Goal: Information Seeking & Learning: Find specific fact

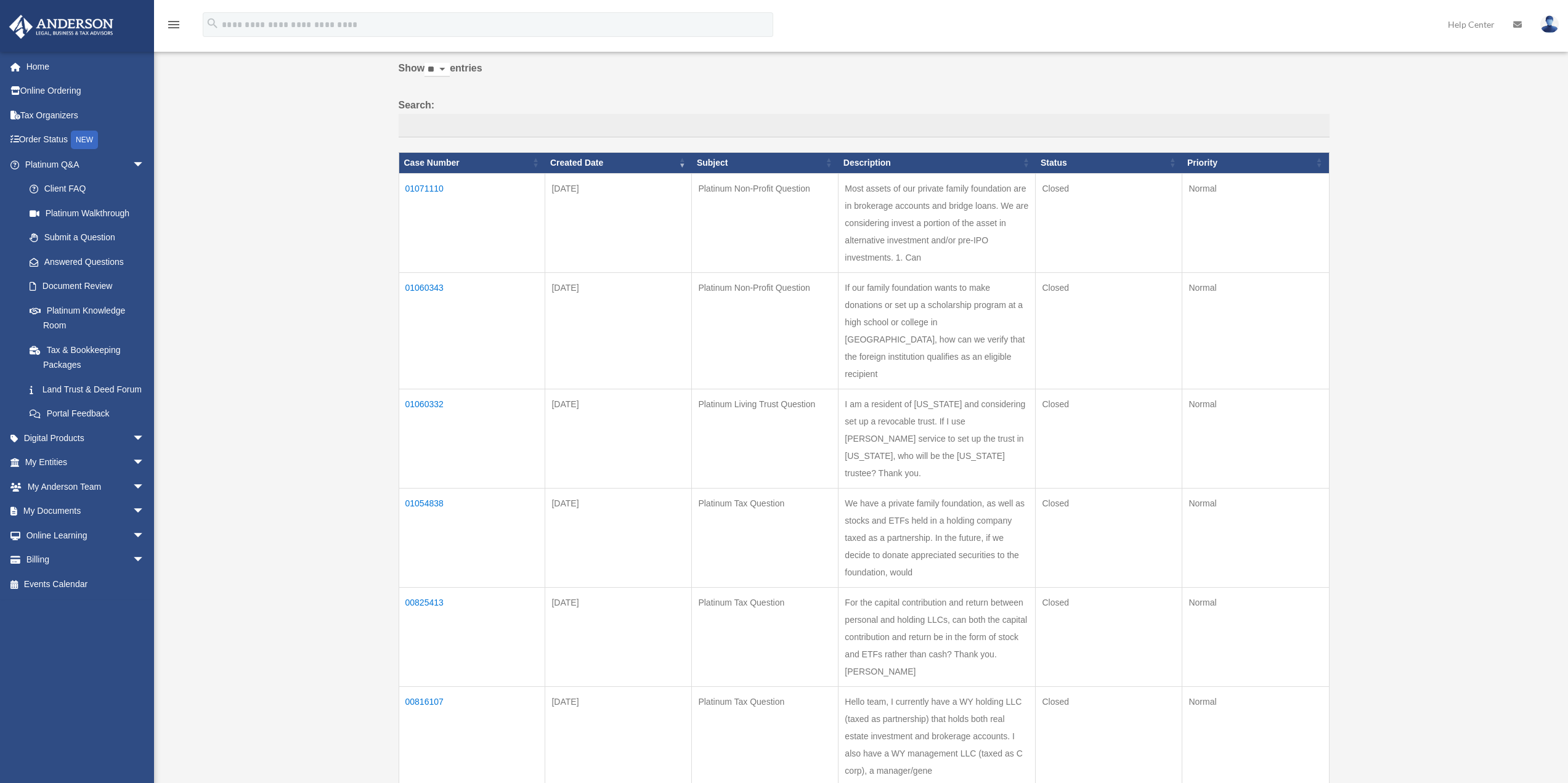
scroll to position [123, 0]
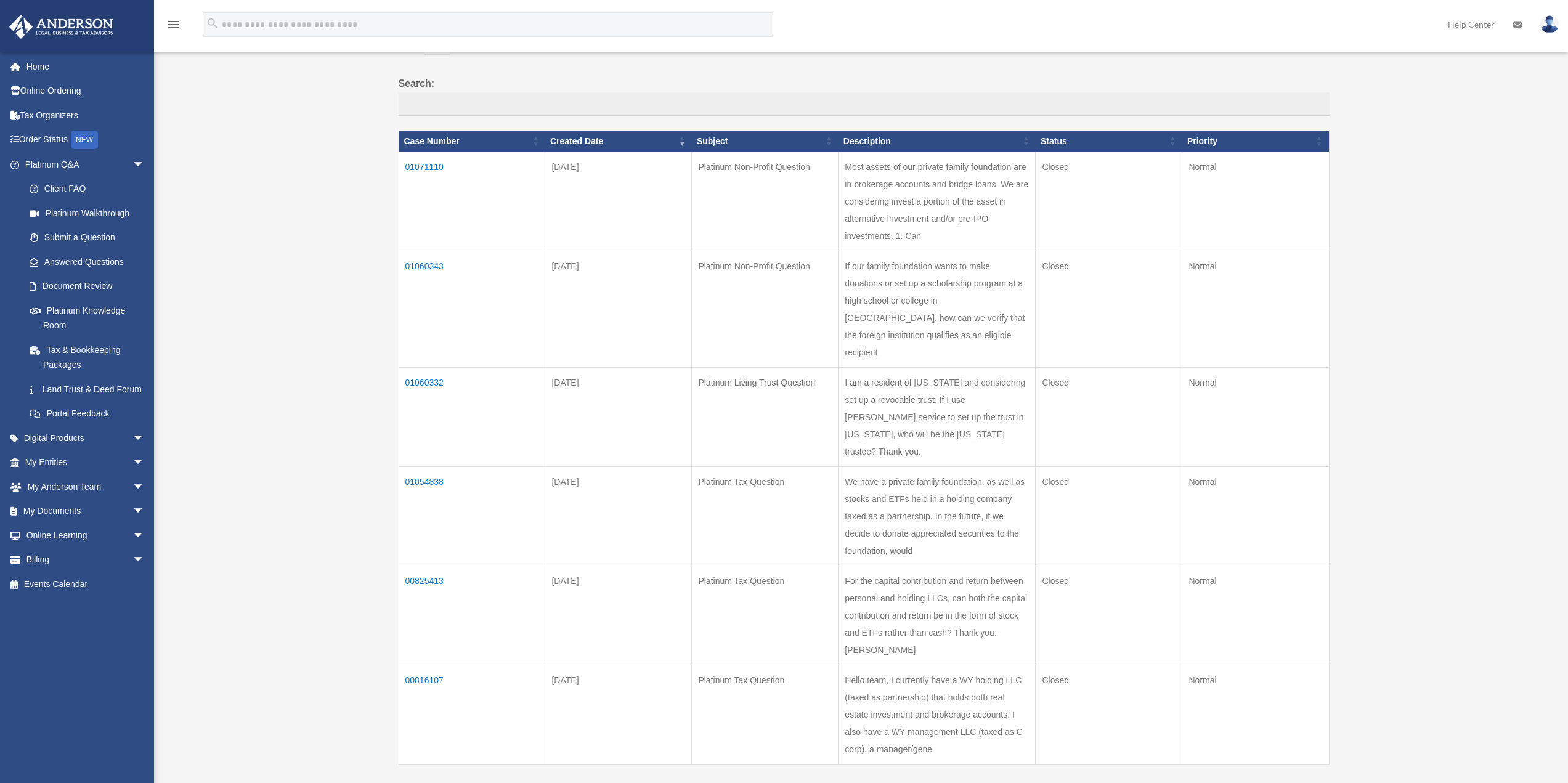
click at [432, 167] on td "01071110" at bounding box center [471, 201] width 146 height 99
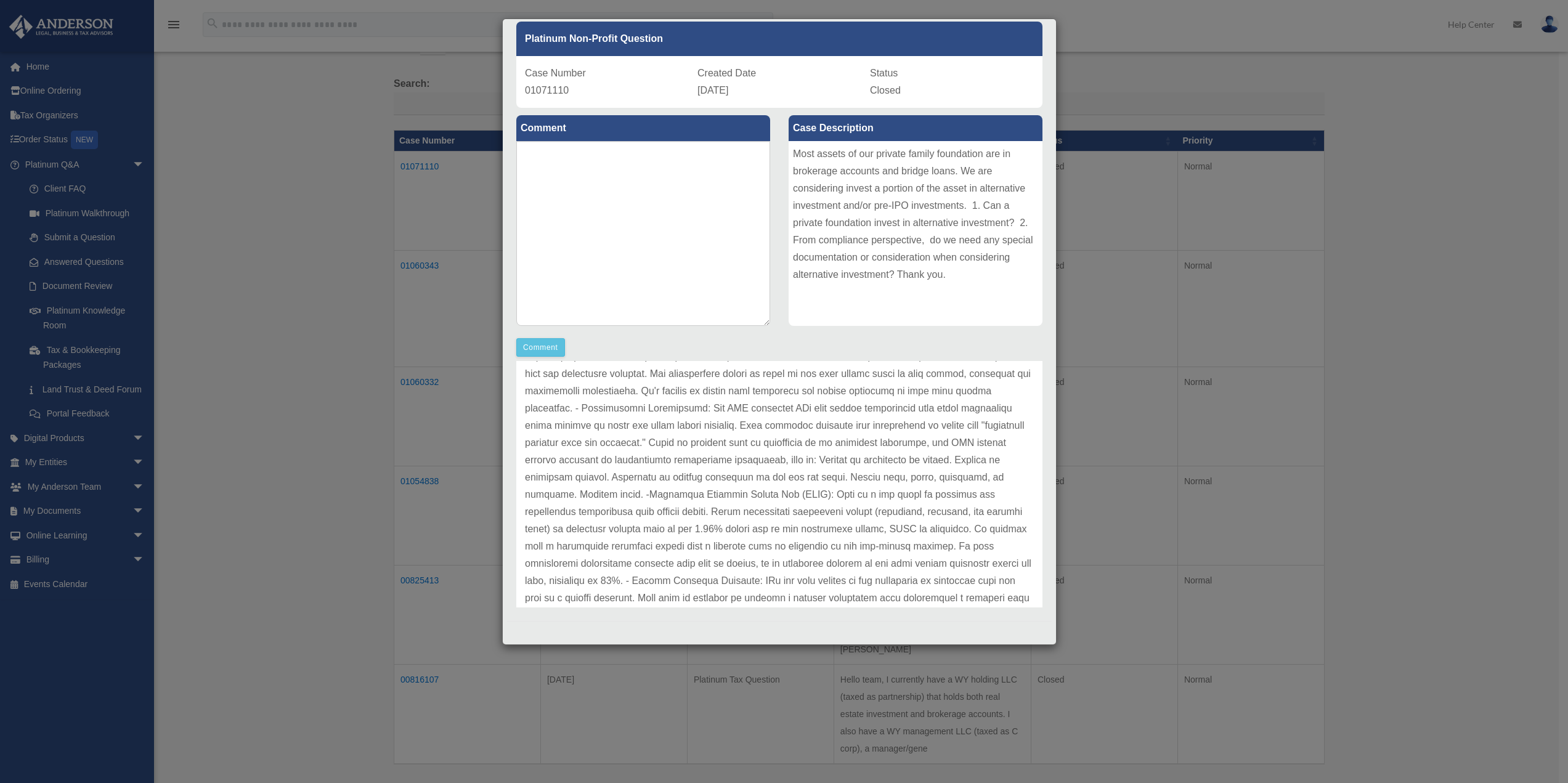
scroll to position [185, 0]
drag, startPoint x: 645, startPoint y: 408, endPoint x: 871, endPoint y: 404, distance: 226.0
click at [871, 404] on p at bounding box center [779, 551] width 509 height 621
drag, startPoint x: 899, startPoint y: 405, endPoint x: 823, endPoint y: 426, distance: 78.8
click at [823, 426] on p at bounding box center [779, 551] width 509 height 621
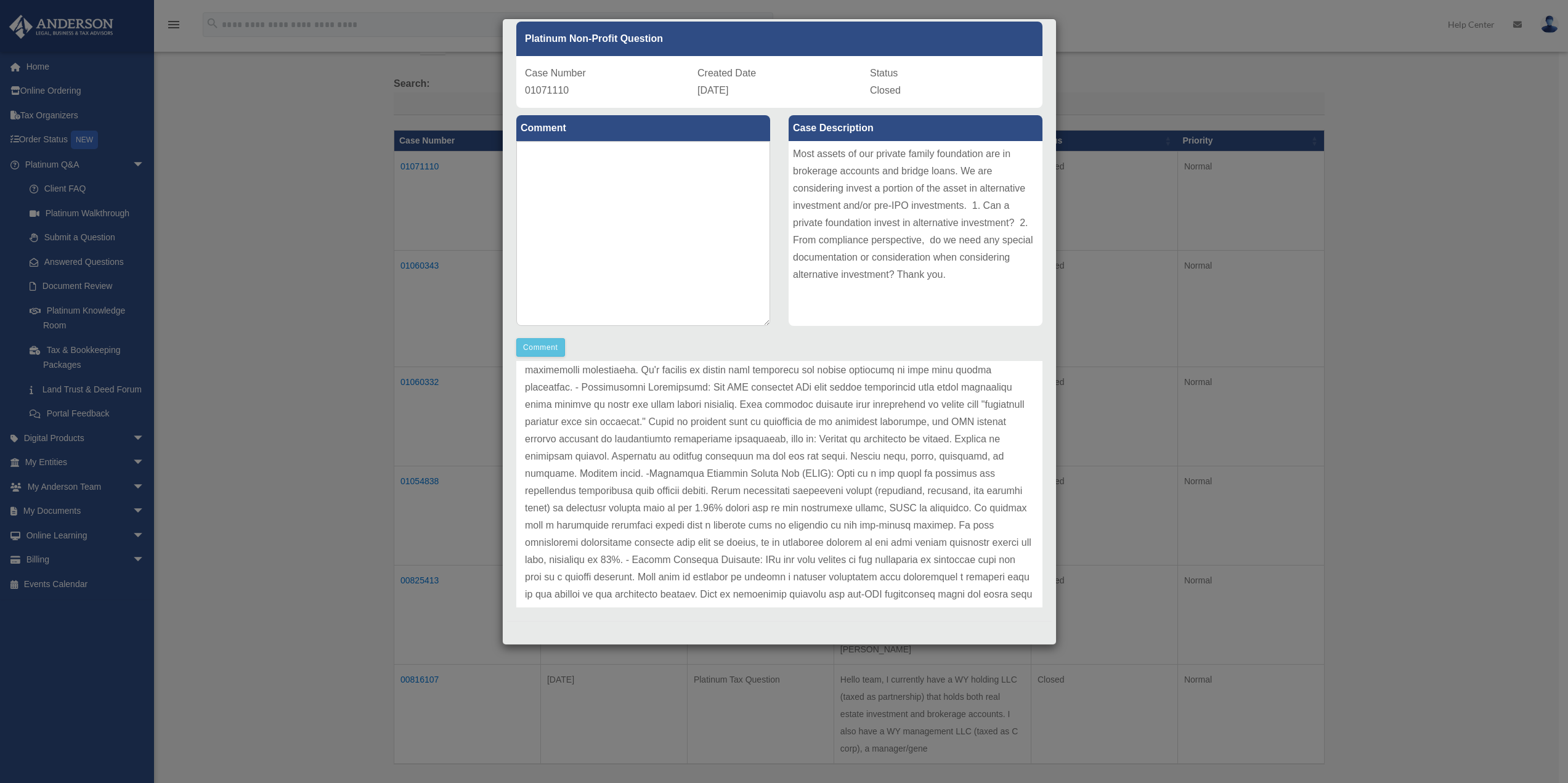
click at [868, 428] on p at bounding box center [779, 551] width 509 height 621
click at [870, 423] on p at bounding box center [779, 551] width 509 height 621
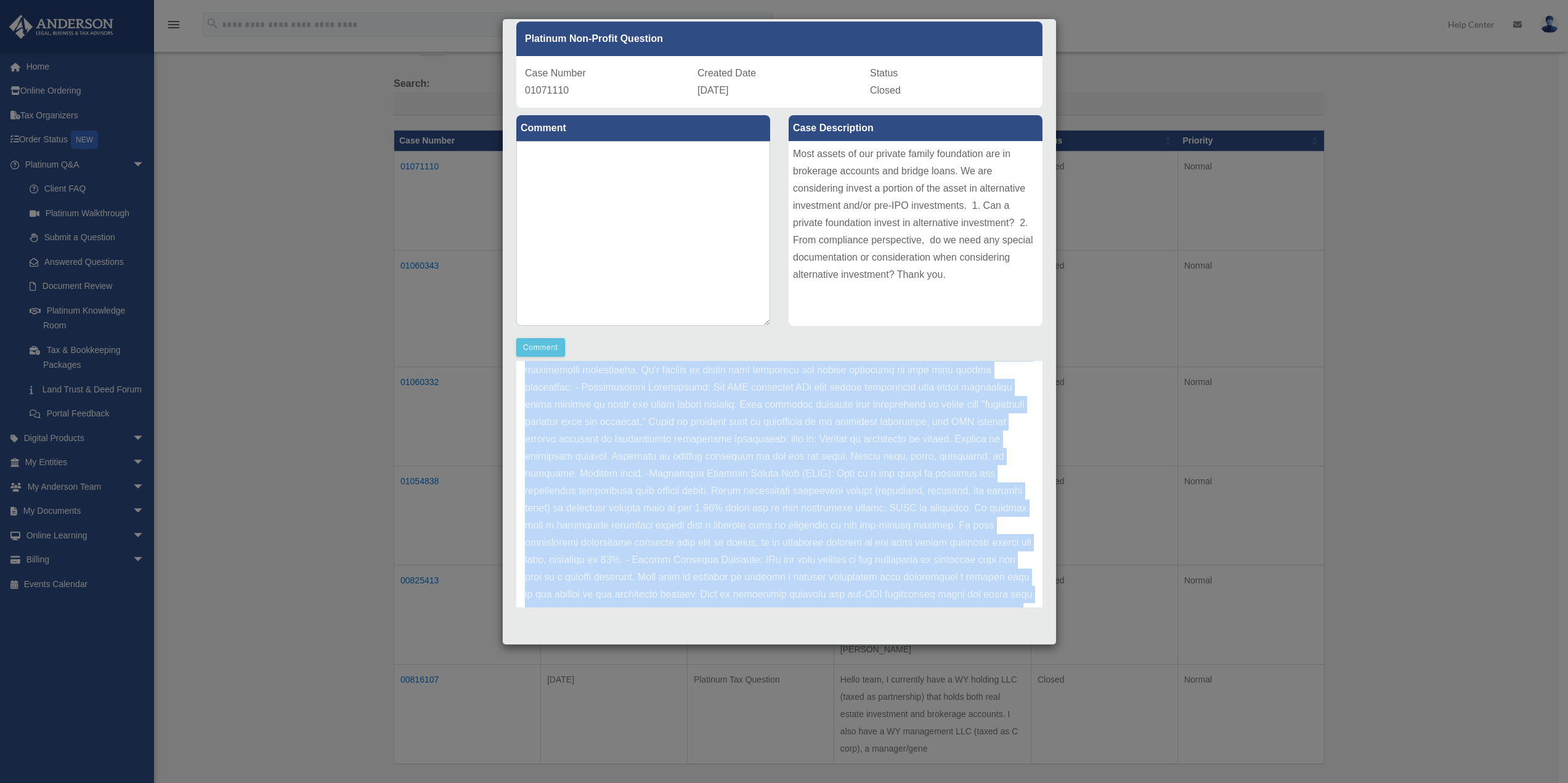
click at [870, 423] on p at bounding box center [779, 551] width 509 height 621
click at [729, 443] on p at bounding box center [779, 551] width 509 height 621
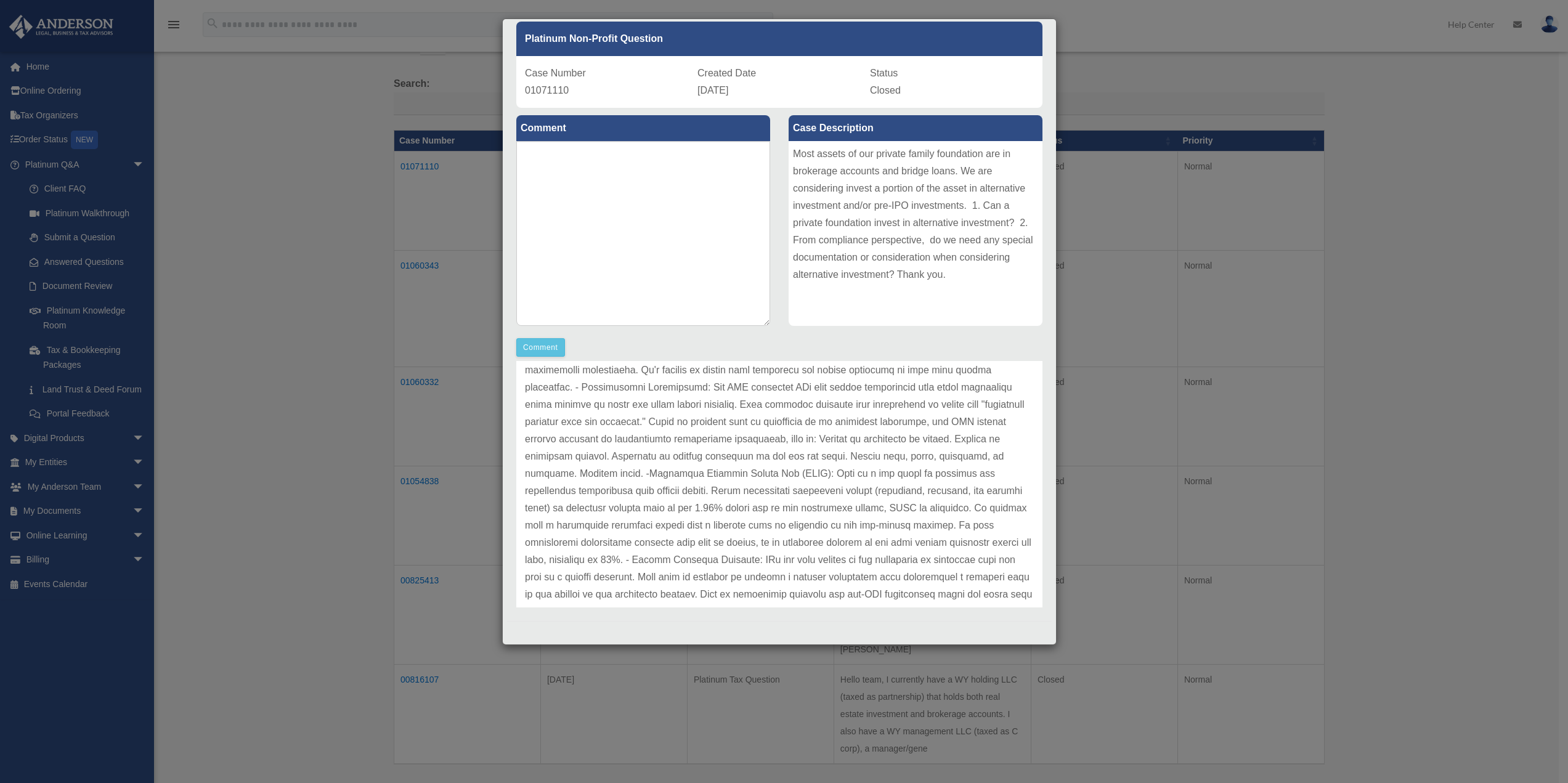
click at [706, 440] on p at bounding box center [779, 551] width 509 height 621
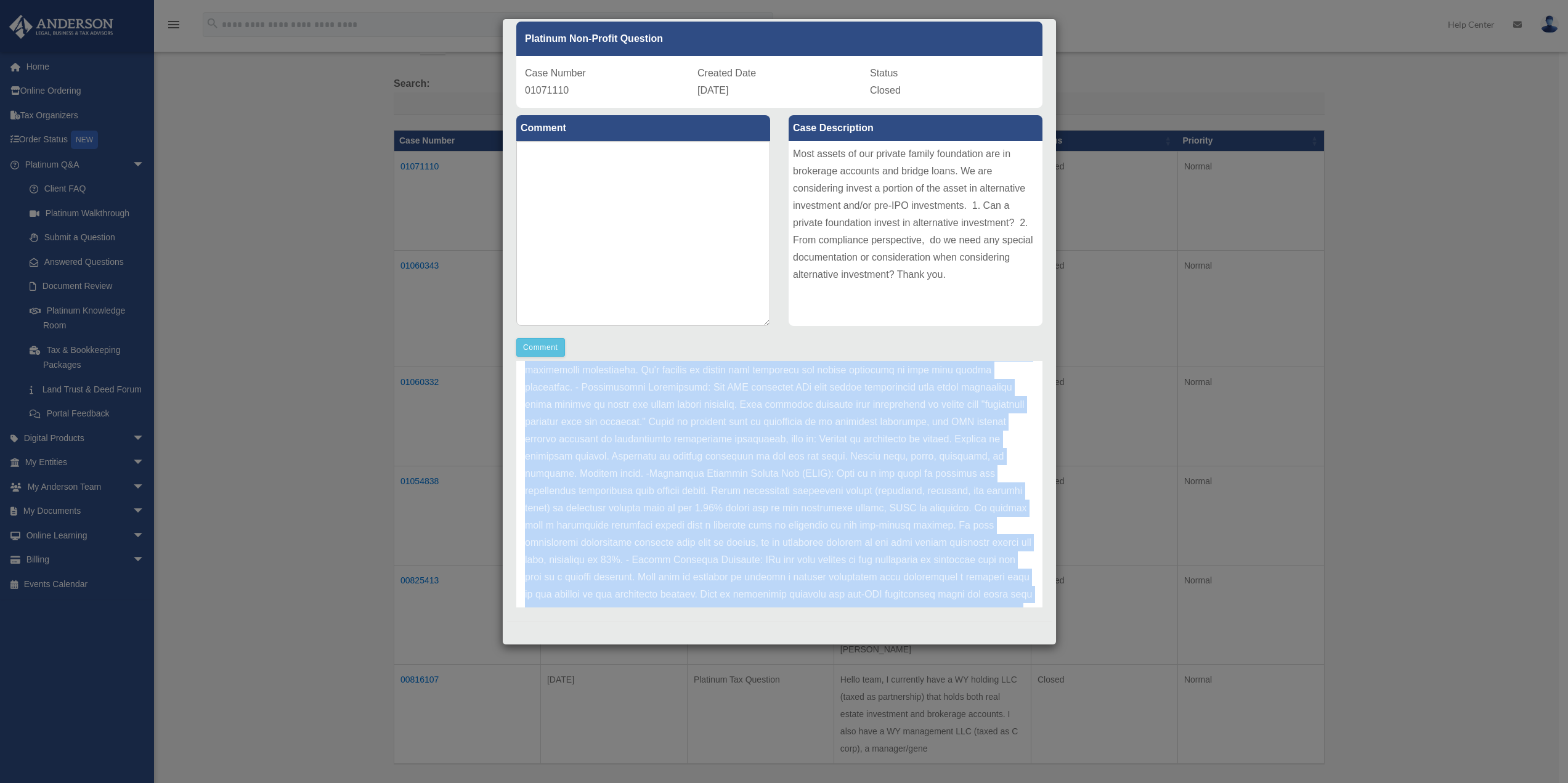
click at [706, 440] on p at bounding box center [779, 551] width 509 height 621
click at [690, 441] on p at bounding box center [779, 551] width 509 height 621
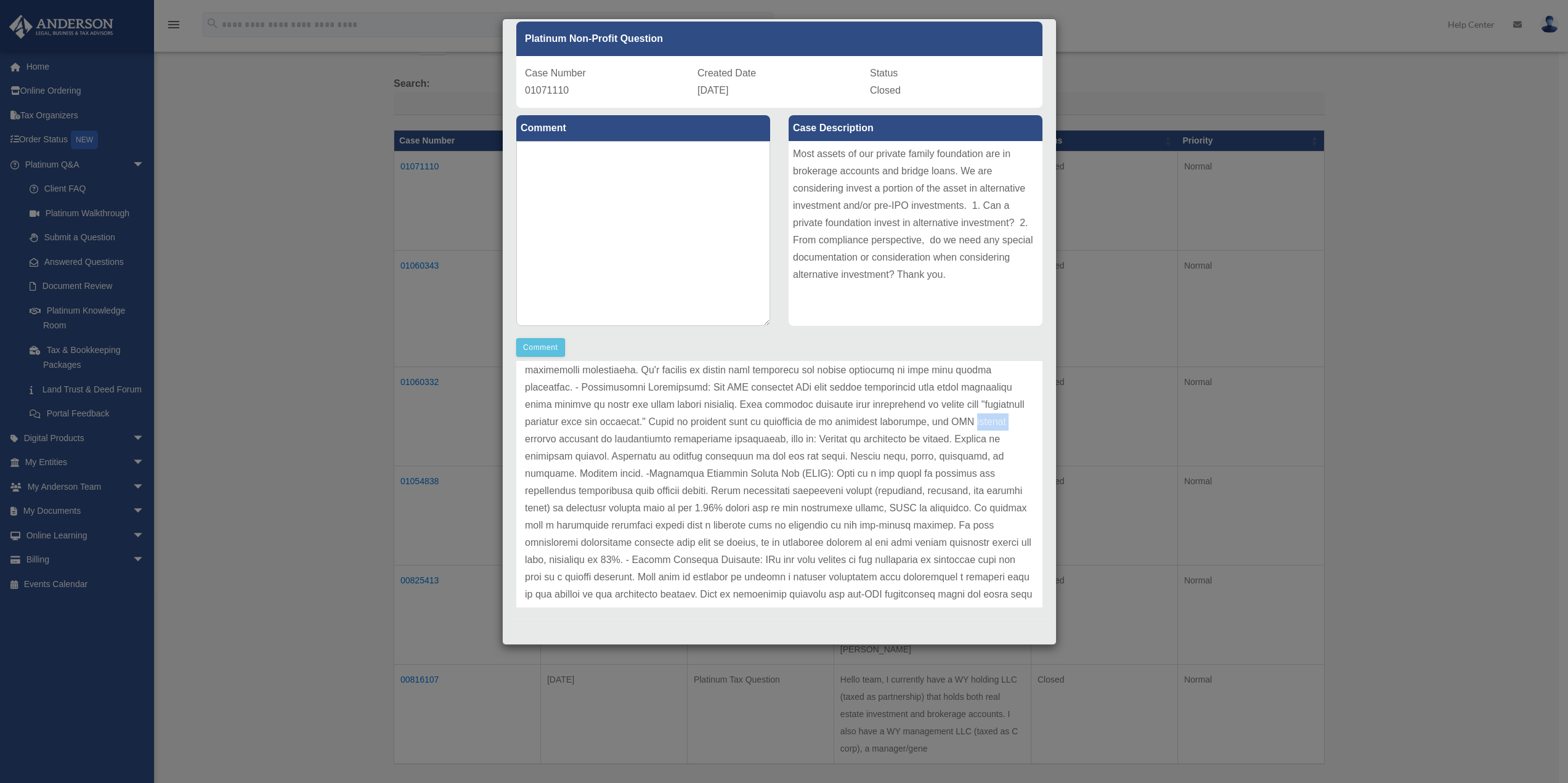
click at [690, 441] on p at bounding box center [779, 551] width 509 height 621
drag, startPoint x: 738, startPoint y: 407, endPoint x: 907, endPoint y: 407, distance: 169.0
click at [907, 407] on p at bounding box center [779, 489] width 509 height 621
copy p "Unrelated Business Income Tax (UBIT)"
